Goal: Ask a question

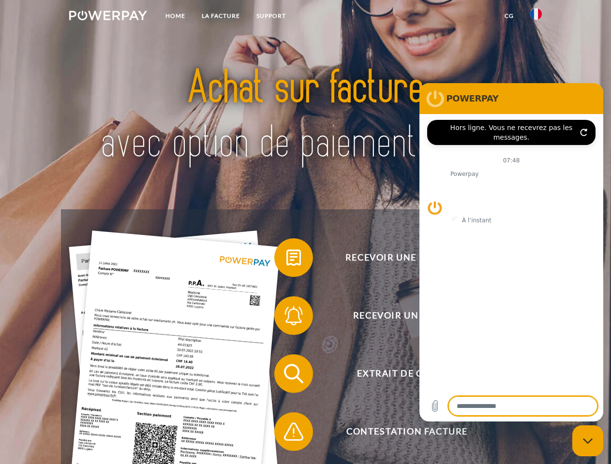
click at [108, 17] on img at bounding box center [108, 16] width 78 height 10
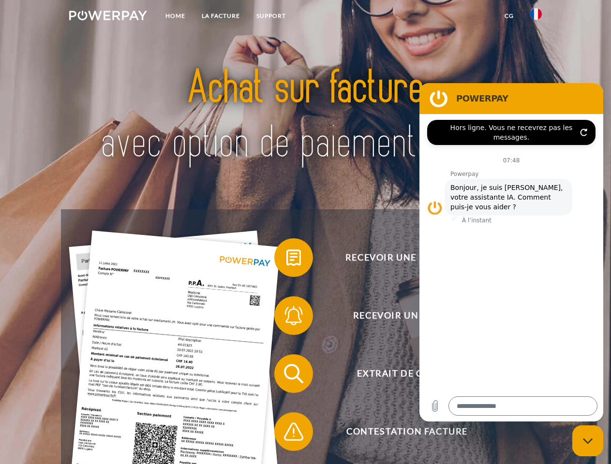
click at [536, 17] on img at bounding box center [536, 14] width 12 height 12
click at [509, 16] on link "CG" at bounding box center [509, 15] width 26 height 17
click at [286, 260] on span at bounding box center [279, 258] width 48 height 48
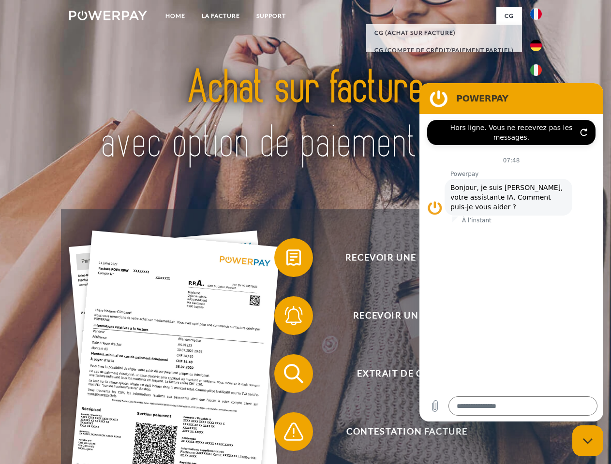
click at [286, 318] on span at bounding box center [279, 316] width 48 height 48
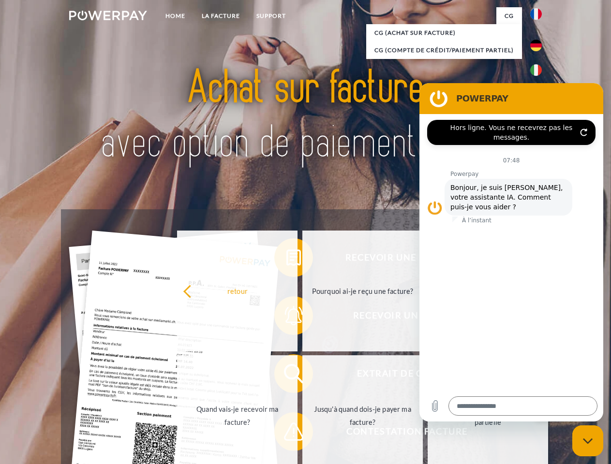
click at [302, 376] on link "Jusqu'à quand dois-je payer ma facture?" at bounding box center [362, 415] width 120 height 121
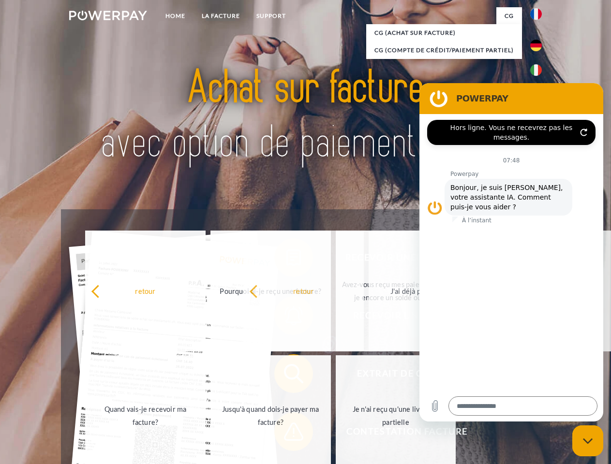
click at [286, 434] on span at bounding box center [279, 432] width 48 height 48
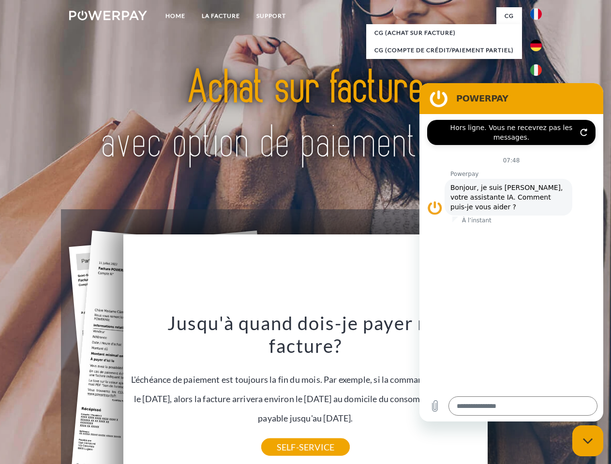
click at [587, 441] on icon "Fermer la fenêtre de messagerie" at bounding box center [588, 441] width 10 height 6
type textarea "*"
